Goal: Information Seeking & Learning: Check status

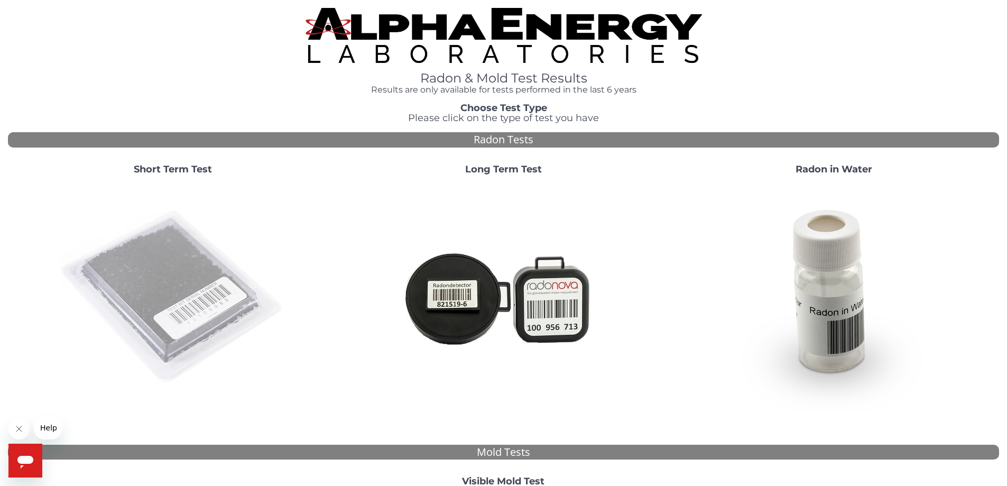
click at [179, 316] on img at bounding box center [172, 297] width 227 height 227
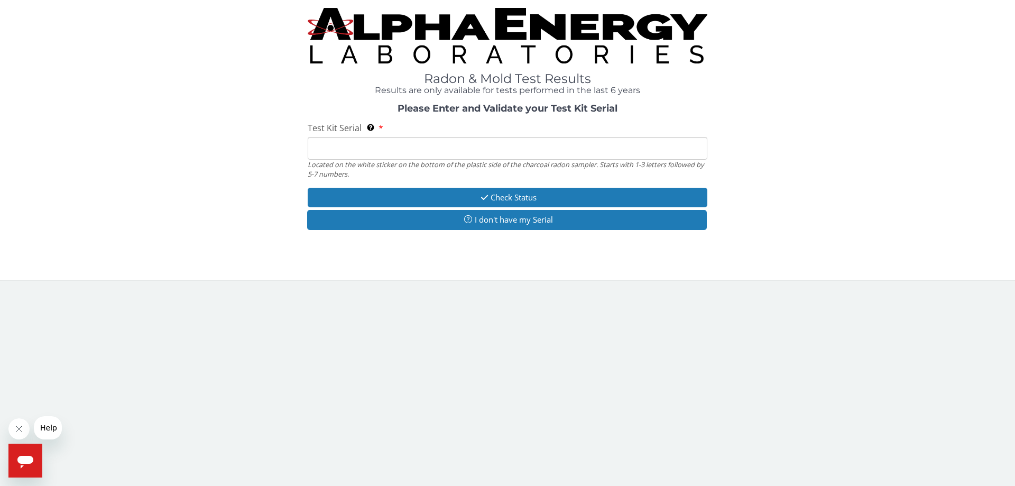
click at [407, 153] on input "Test Kit Serial Located on the white sticker on the bottom of the plastic side …" at bounding box center [508, 148] width 400 height 23
type input "fe467755"
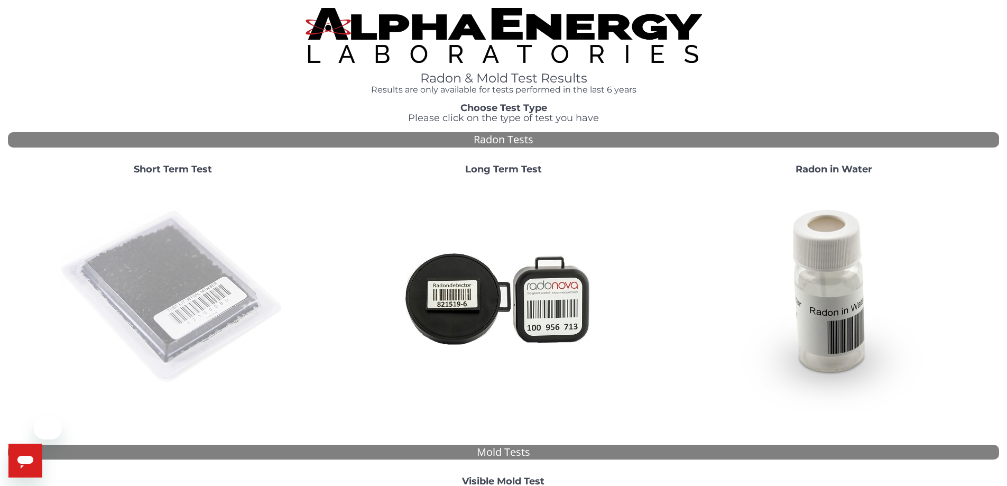
click at [202, 293] on img at bounding box center [172, 297] width 227 height 227
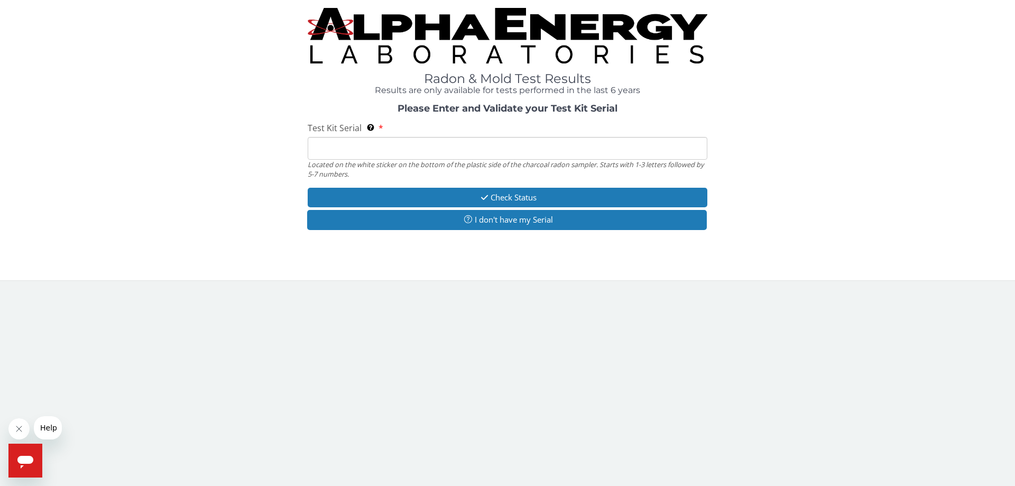
click at [412, 151] on input "Test Kit Serial Located on the white sticker on the bottom of the plastic side …" at bounding box center [508, 148] width 400 height 23
type input "fe467755"
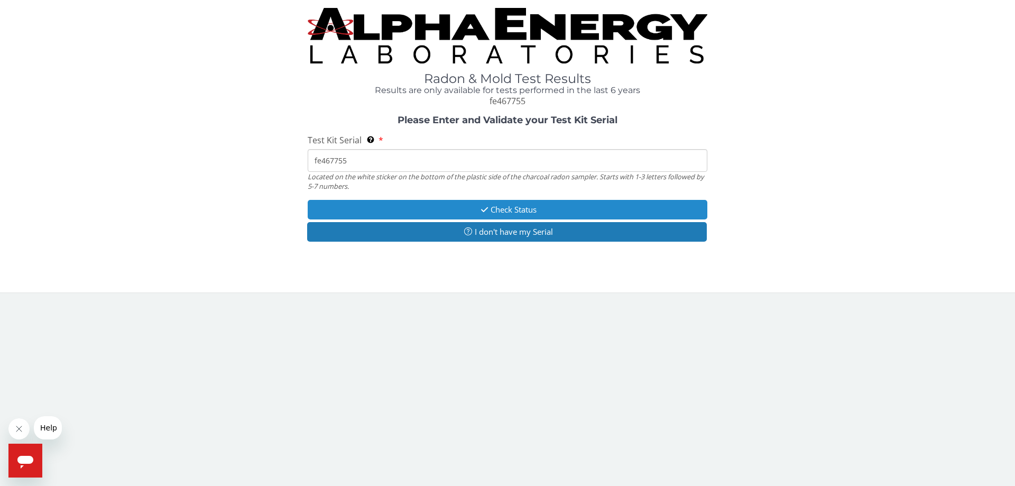
click at [500, 206] on button "Check Status" at bounding box center [508, 210] width 400 height 20
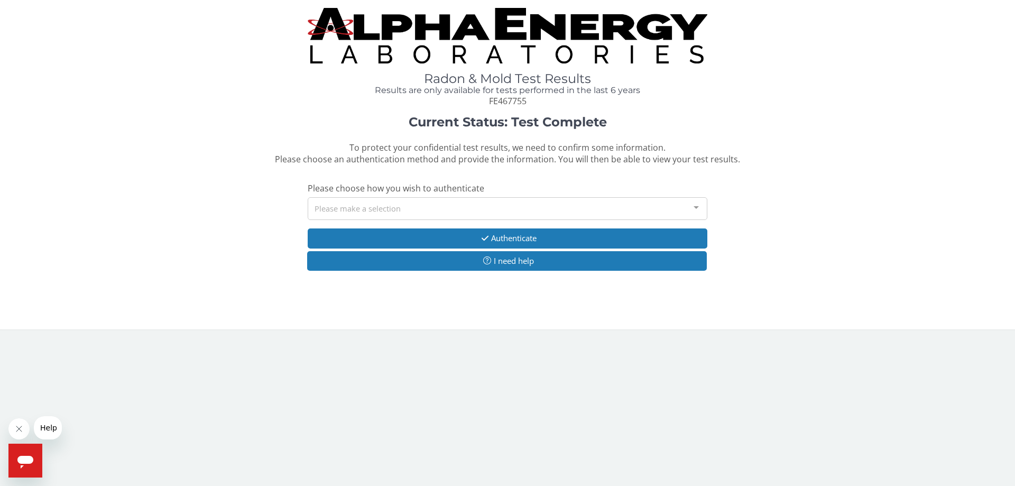
click at [457, 205] on div "Please make a selection" at bounding box center [508, 208] width 400 height 23
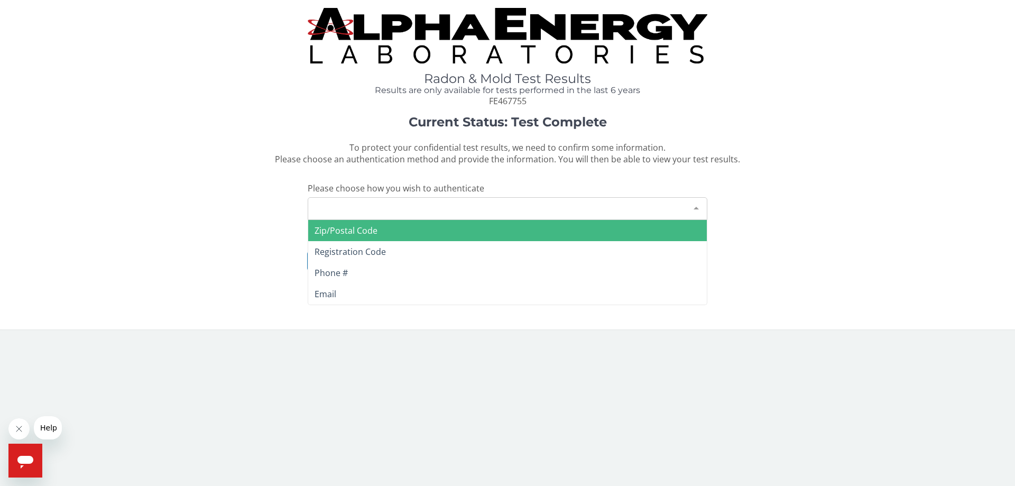
click at [434, 227] on span "Zip/Postal Code" at bounding box center [507, 230] width 399 height 21
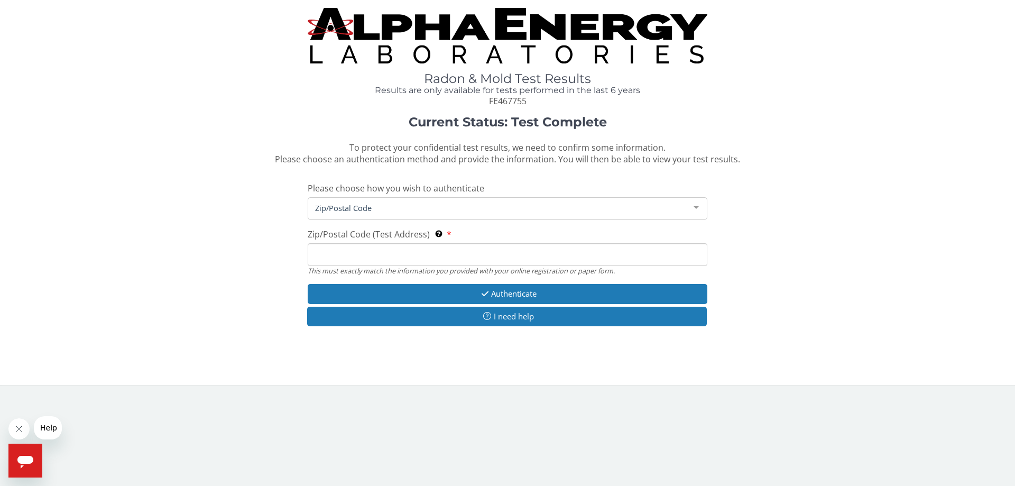
click at [448, 253] on input "Zip/Postal Code (Test Address) This must exactly match the information you prov…" at bounding box center [508, 254] width 400 height 23
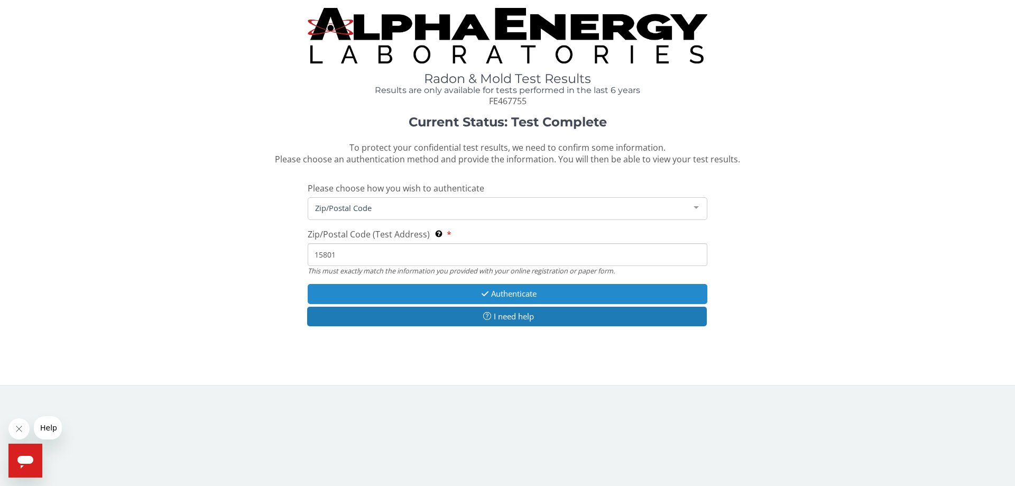
type input "15801"
click at [461, 295] on button "Authenticate" at bounding box center [508, 294] width 400 height 20
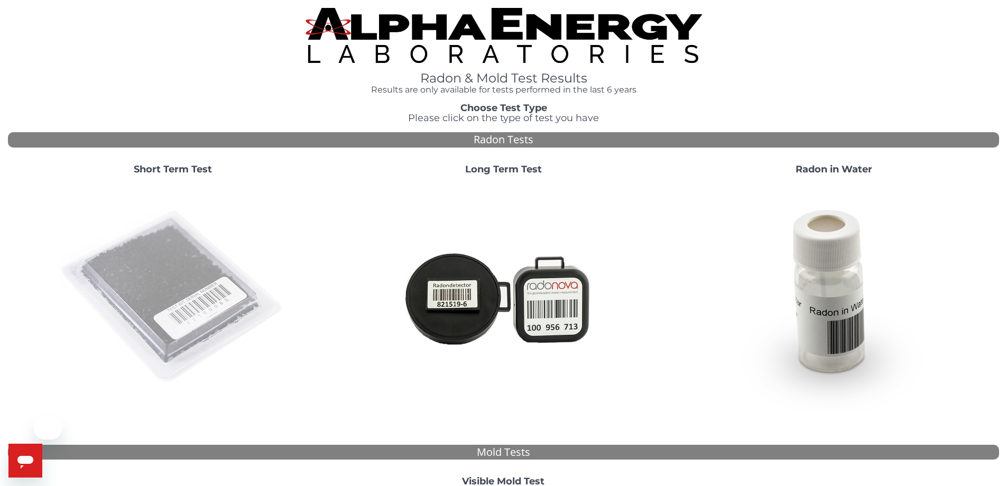
click at [193, 278] on img at bounding box center [172, 297] width 227 height 227
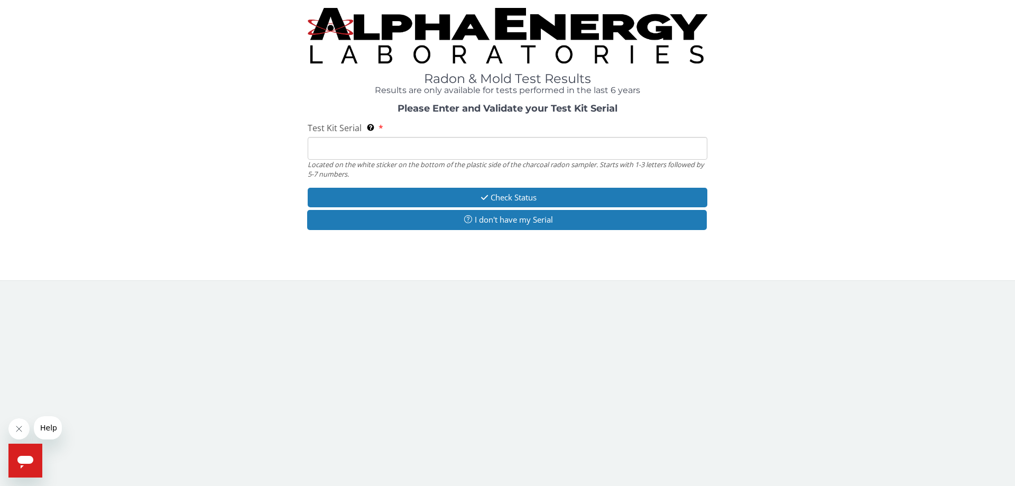
click at [387, 144] on input "Test Kit Serial Located on the white sticker on the bottom of the plastic side …" at bounding box center [508, 148] width 400 height 23
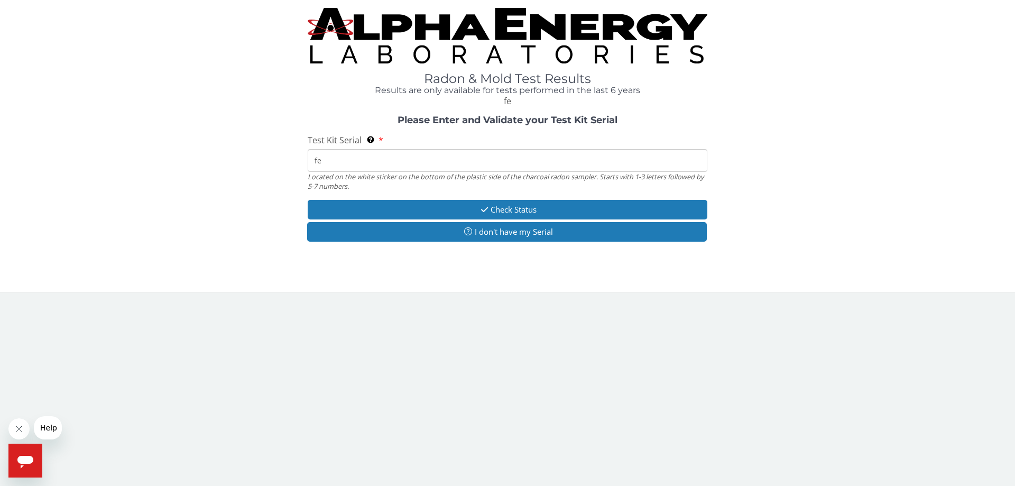
click at [427, 161] on input "fe" at bounding box center [508, 160] width 400 height 23
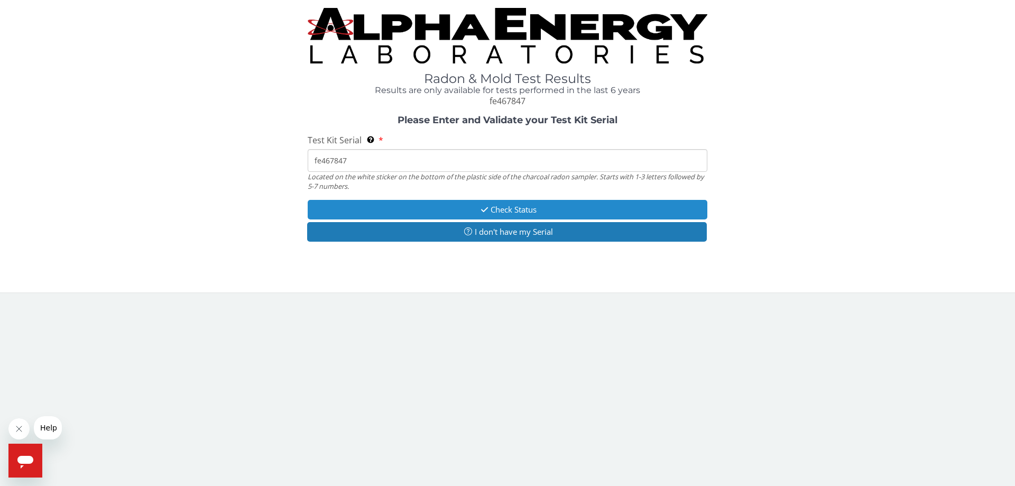
type input "fe467847"
click at [494, 209] on button "Check Status" at bounding box center [508, 210] width 400 height 20
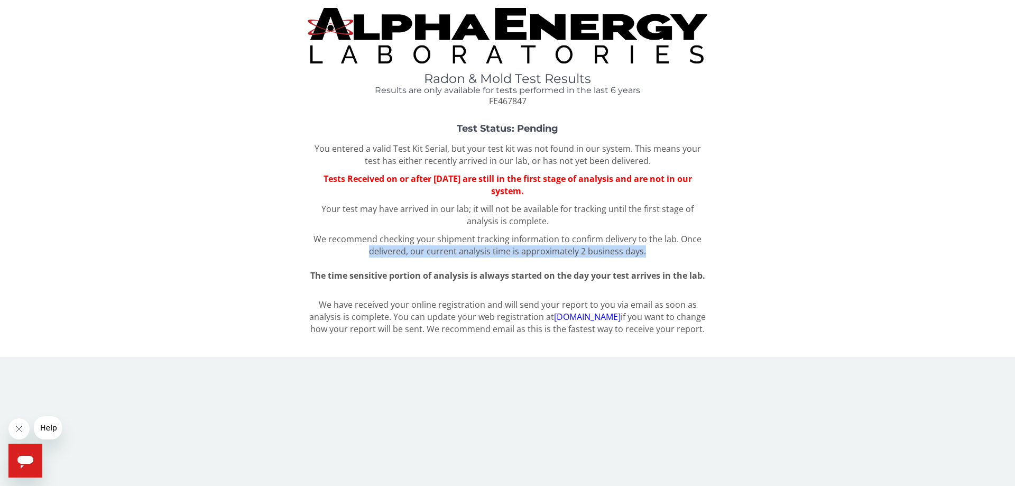
drag, startPoint x: 838, startPoint y: 255, endPoint x: 817, endPoint y: 236, distance: 28.1
click at [810, 235] on div "Test Status: Pending You entered a valid Test Kit Serial, but your test kit was…" at bounding box center [507, 203] width 999 height 158
click at [794, 255] on div "Test Status: Pending You entered a valid Test Kit Serial, but your test kit was…" at bounding box center [507, 203] width 999 height 158
